Goal: Information Seeking & Learning: Learn about a topic

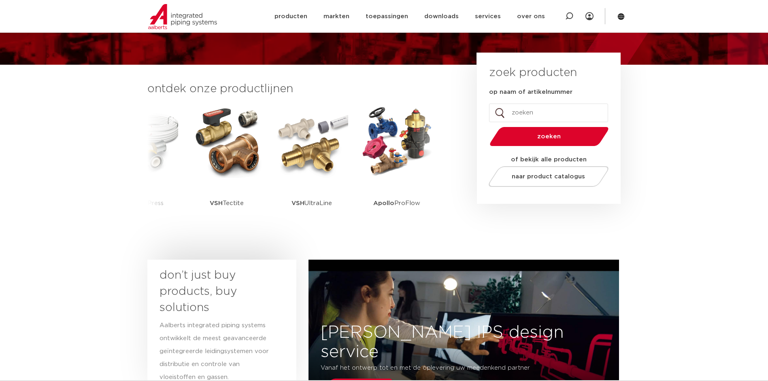
scroll to position [162, 0]
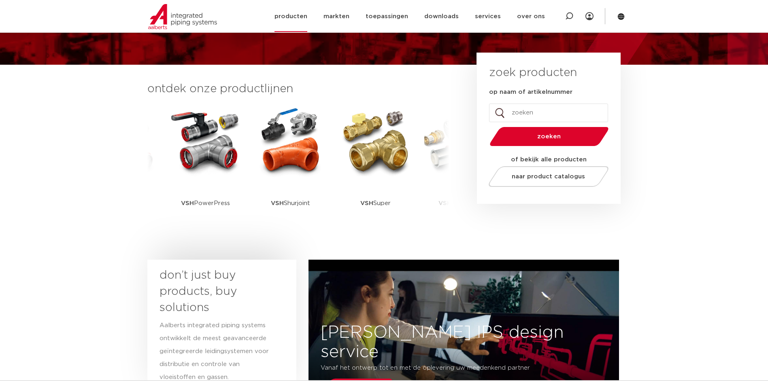
click at [294, 17] on link "producten" at bounding box center [290, 16] width 33 height 31
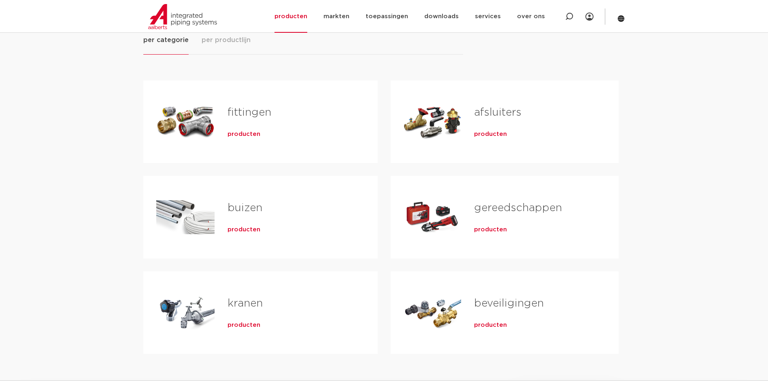
scroll to position [81, 0]
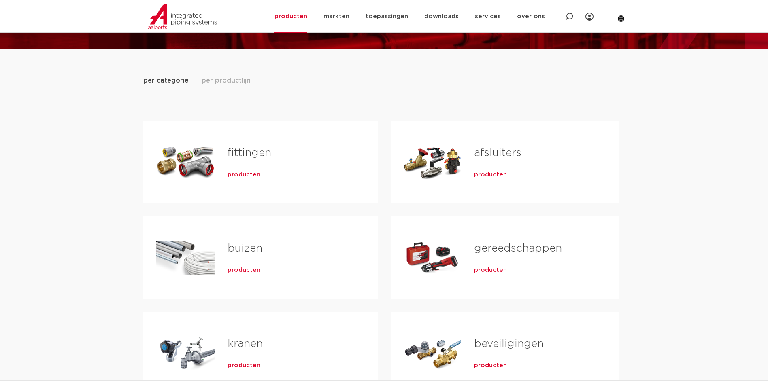
click at [252, 176] on span "producten" at bounding box center [243, 175] width 33 height 8
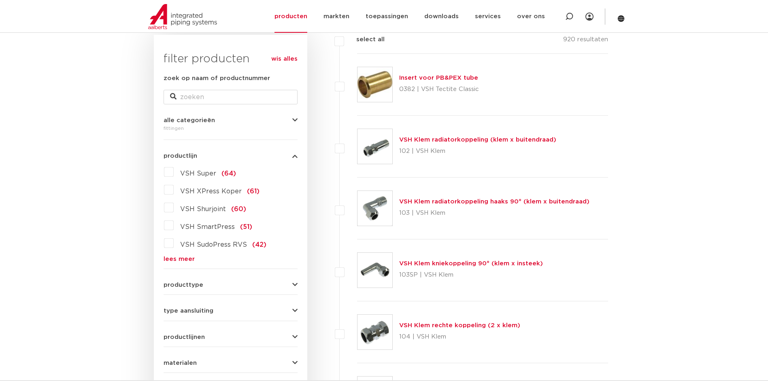
scroll to position [162, 0]
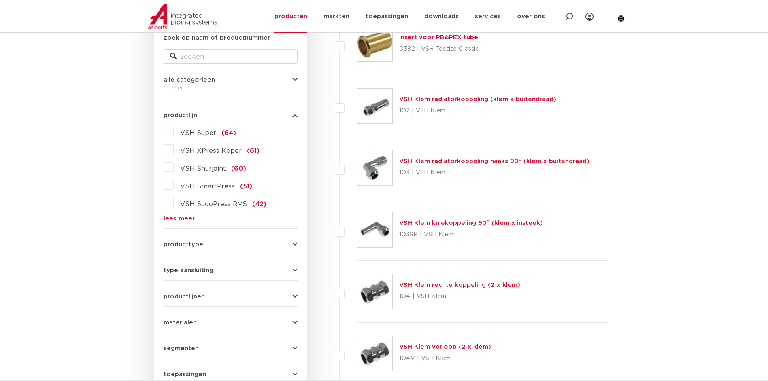
click at [182, 217] on link "lees meer" at bounding box center [230, 219] width 134 height 6
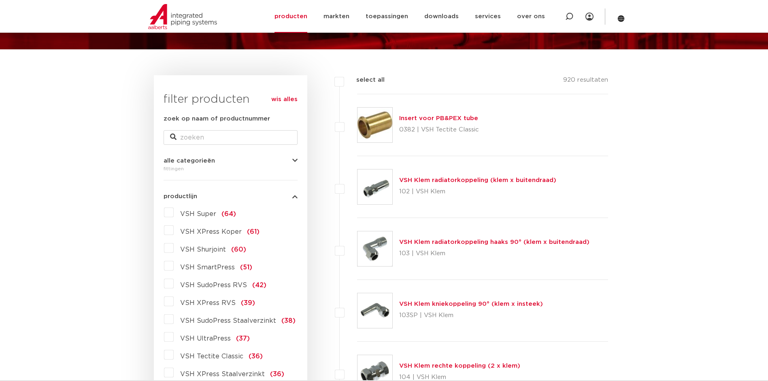
scroll to position [0, 0]
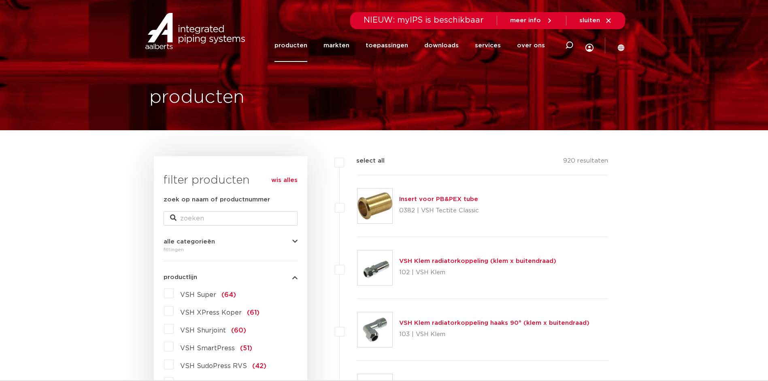
click at [174, 328] on label "VSH Shurjoint (60)" at bounding box center [210, 329] width 72 height 13
click at [0, 0] on input "VSH Shurjoint (60)" at bounding box center [0, 0] width 0 height 0
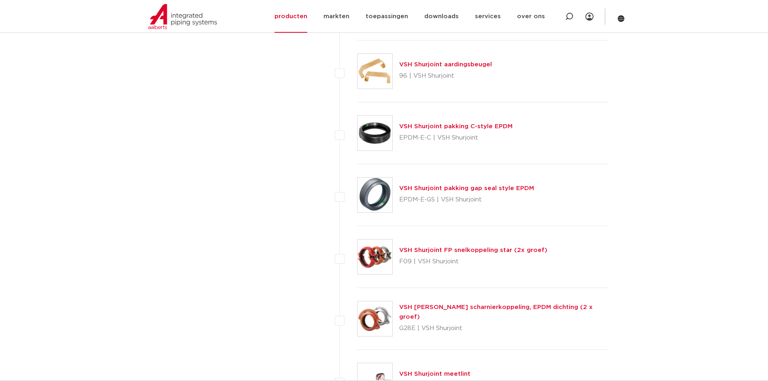
scroll to position [2590, 0]
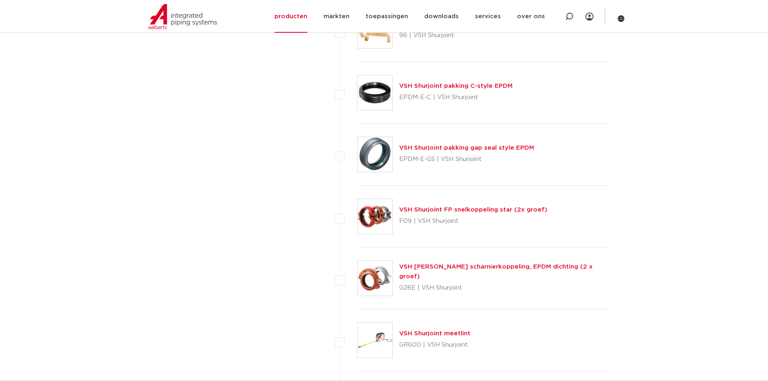
click at [439, 211] on link "VSH Shurjoint FP snelkoppeling star (2x groef)" at bounding box center [473, 210] width 148 height 6
click at [459, 210] on link "VSH Shurjoint FP snelkoppeling star (2x groef)" at bounding box center [473, 210] width 148 height 6
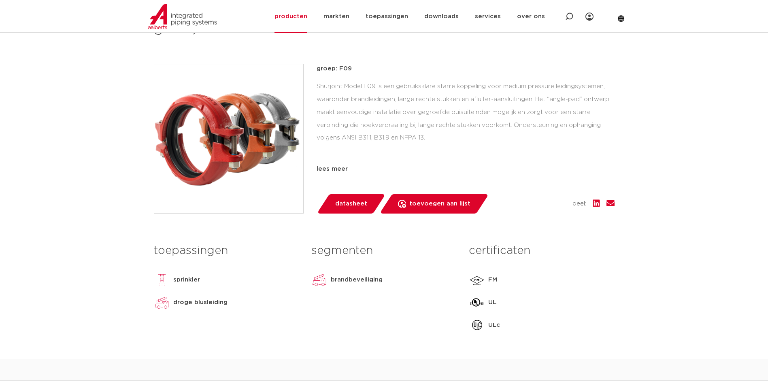
scroll to position [121, 0]
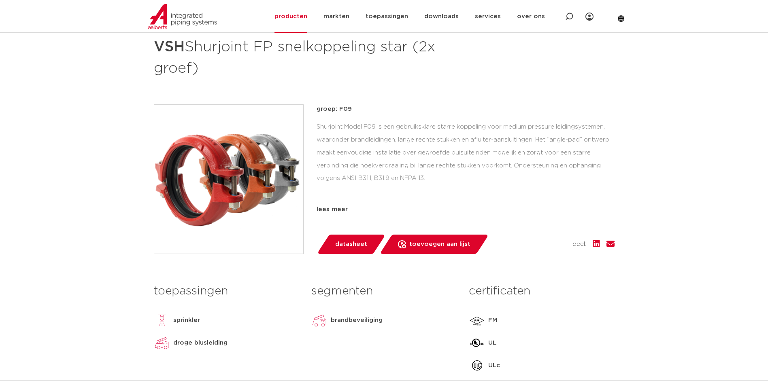
click at [452, 176] on div "Shurjoint Model F09 is een gebruiksklare starre koppeling voor medium pressure …" at bounding box center [465, 161] width 298 height 81
